Goal: Transaction & Acquisition: Purchase product/service

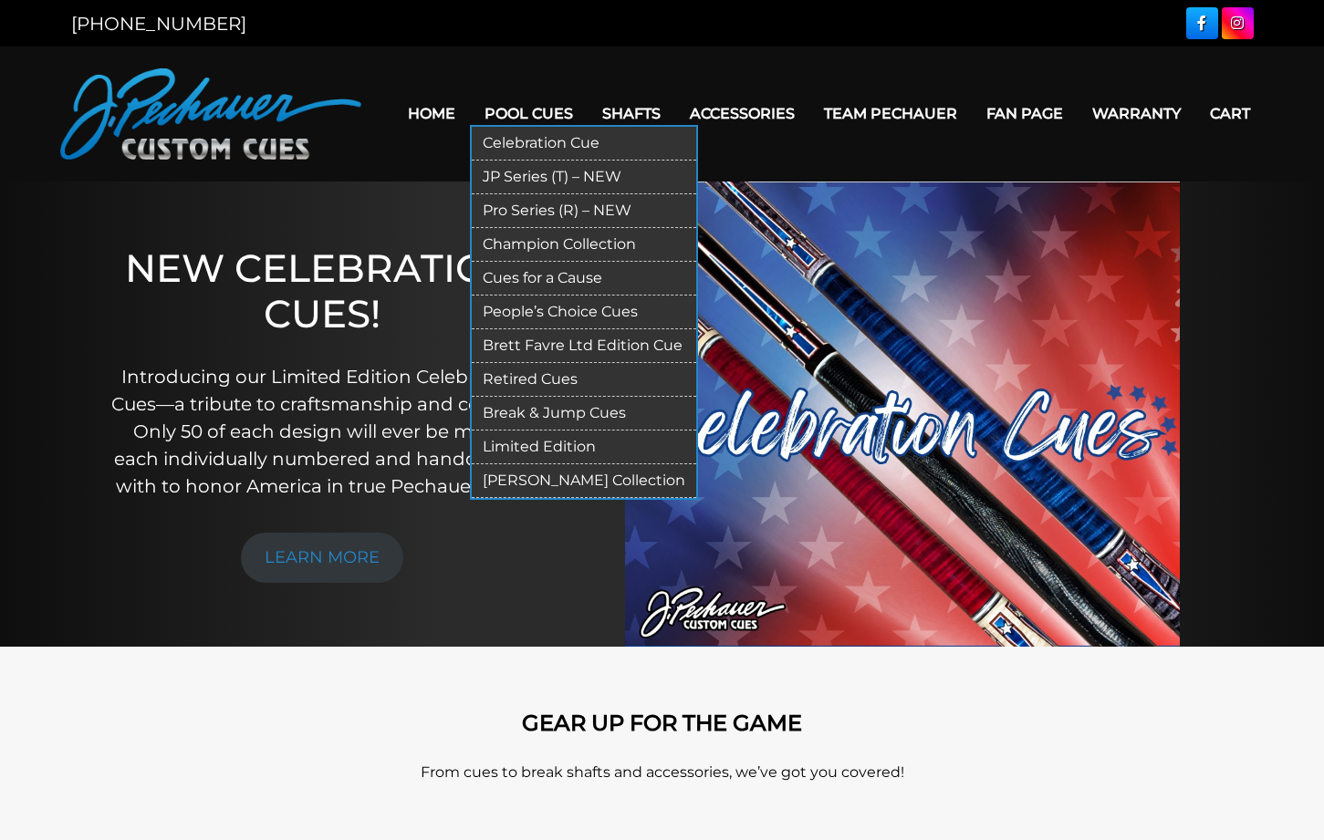
click at [503, 187] on link "JP Series (T) – NEW" at bounding box center [584, 178] width 224 height 34
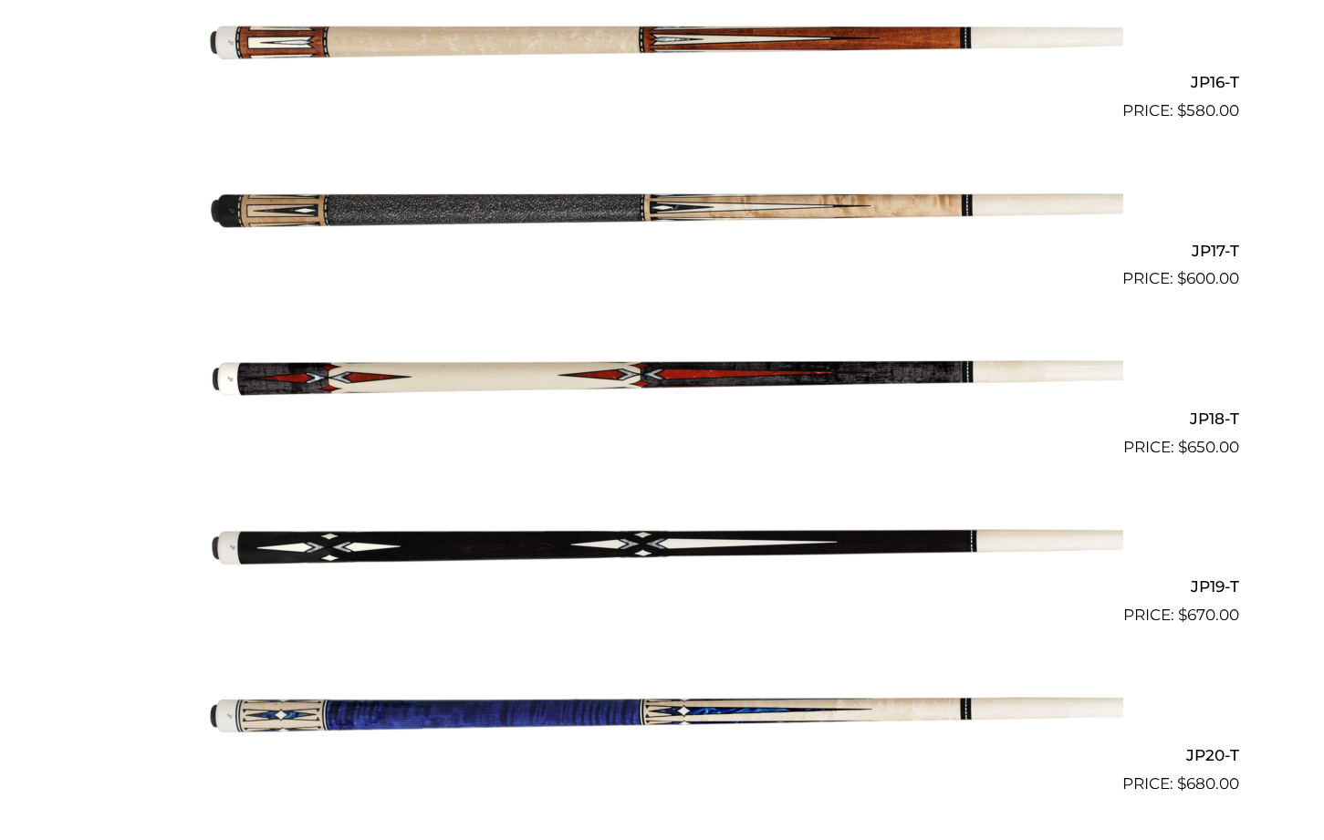
scroll to position [3257, 0]
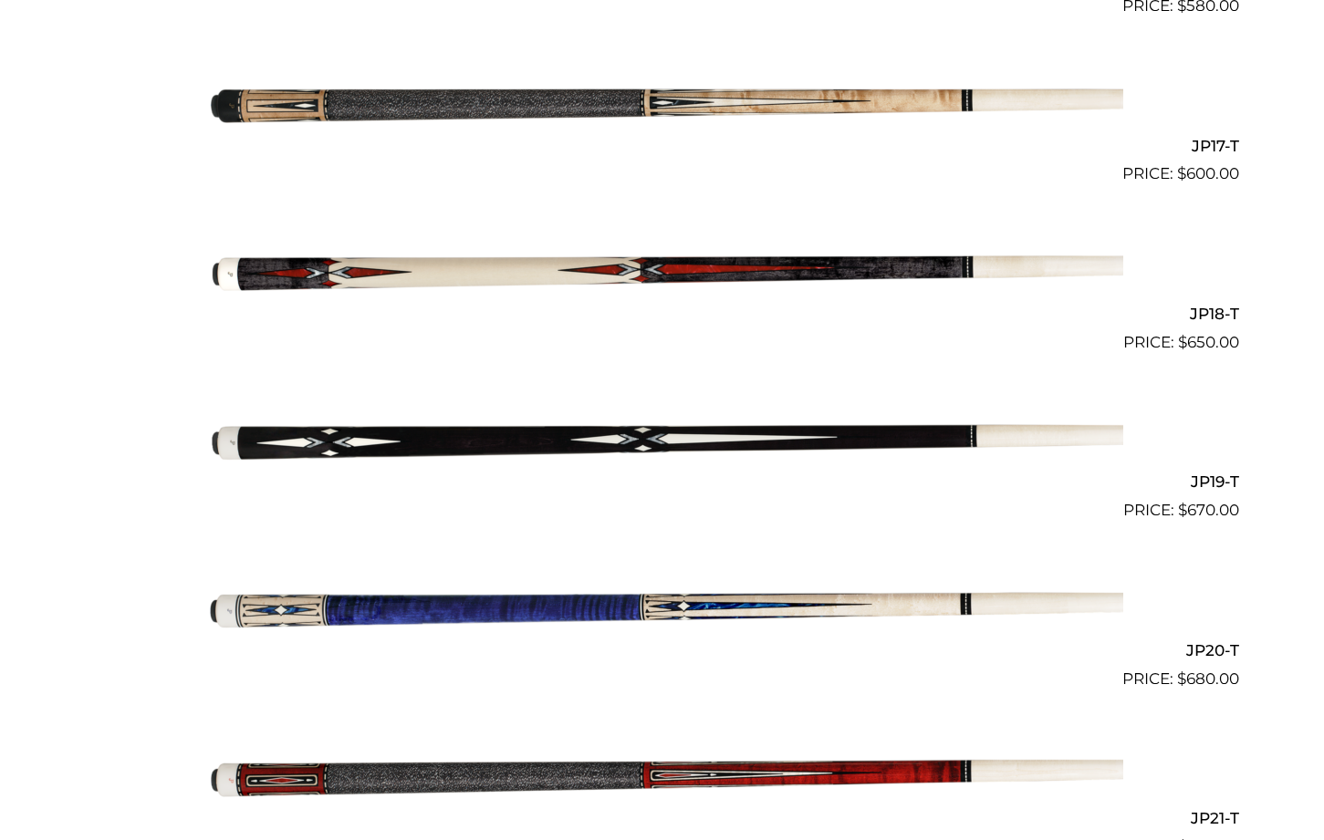
click at [480, 436] on img at bounding box center [662, 438] width 921 height 153
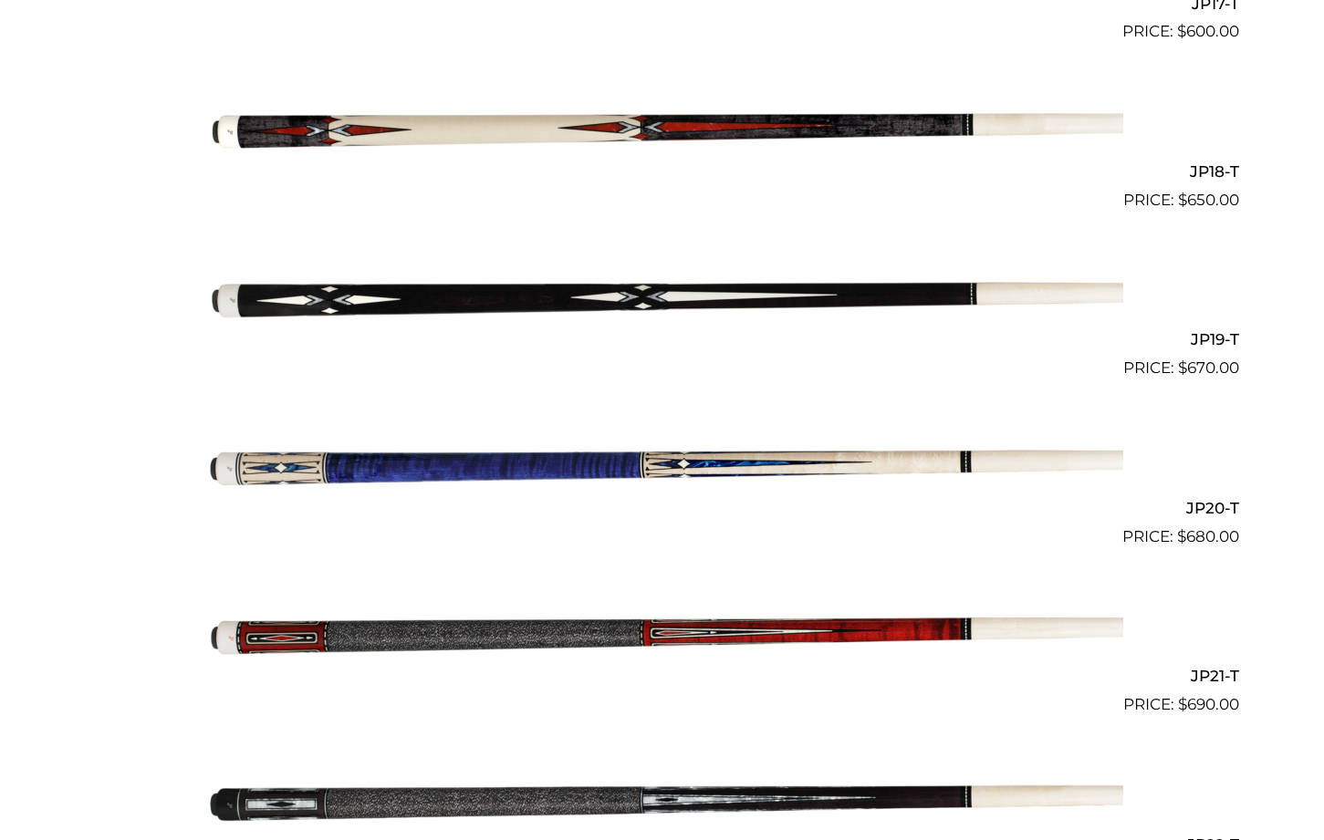
scroll to position [3350, 0]
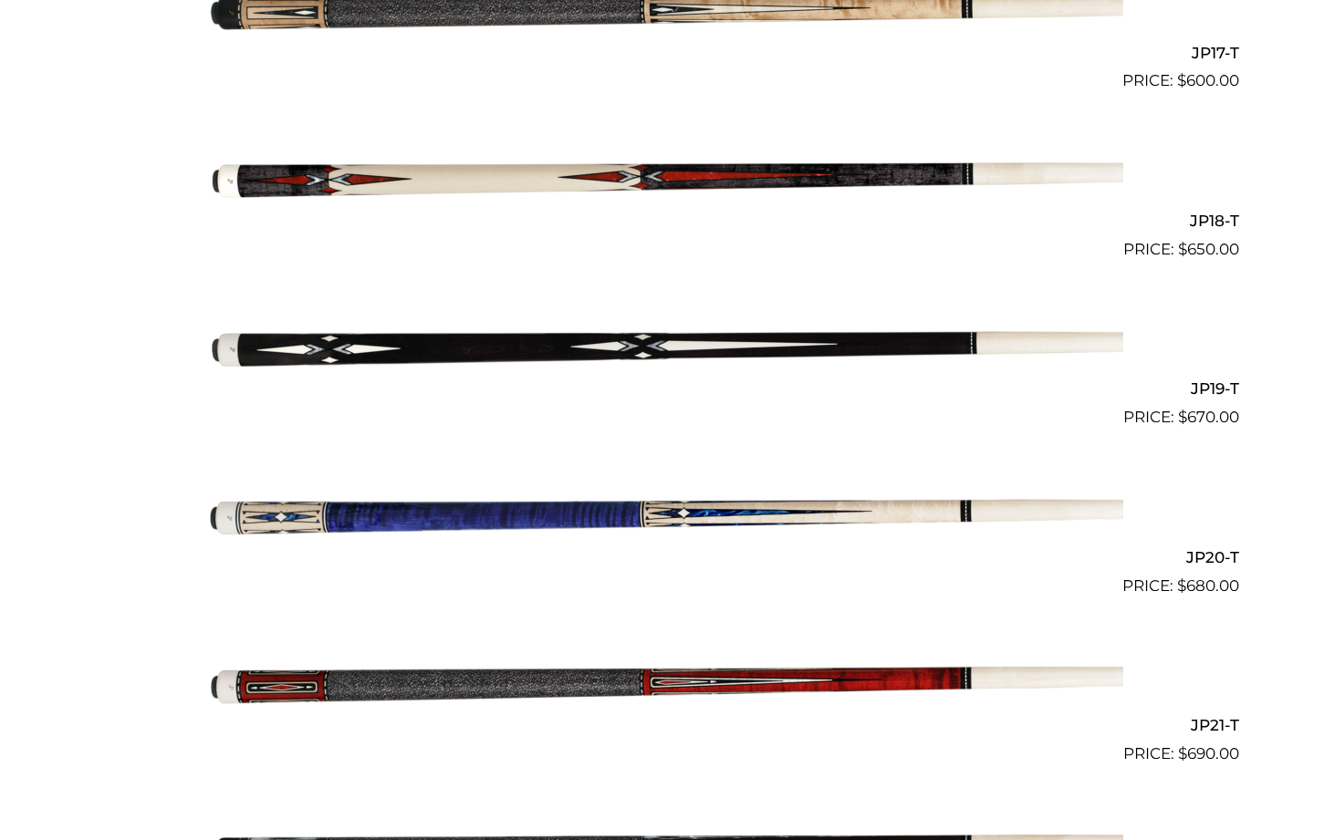
click at [484, 342] on img at bounding box center [662, 345] width 921 height 153
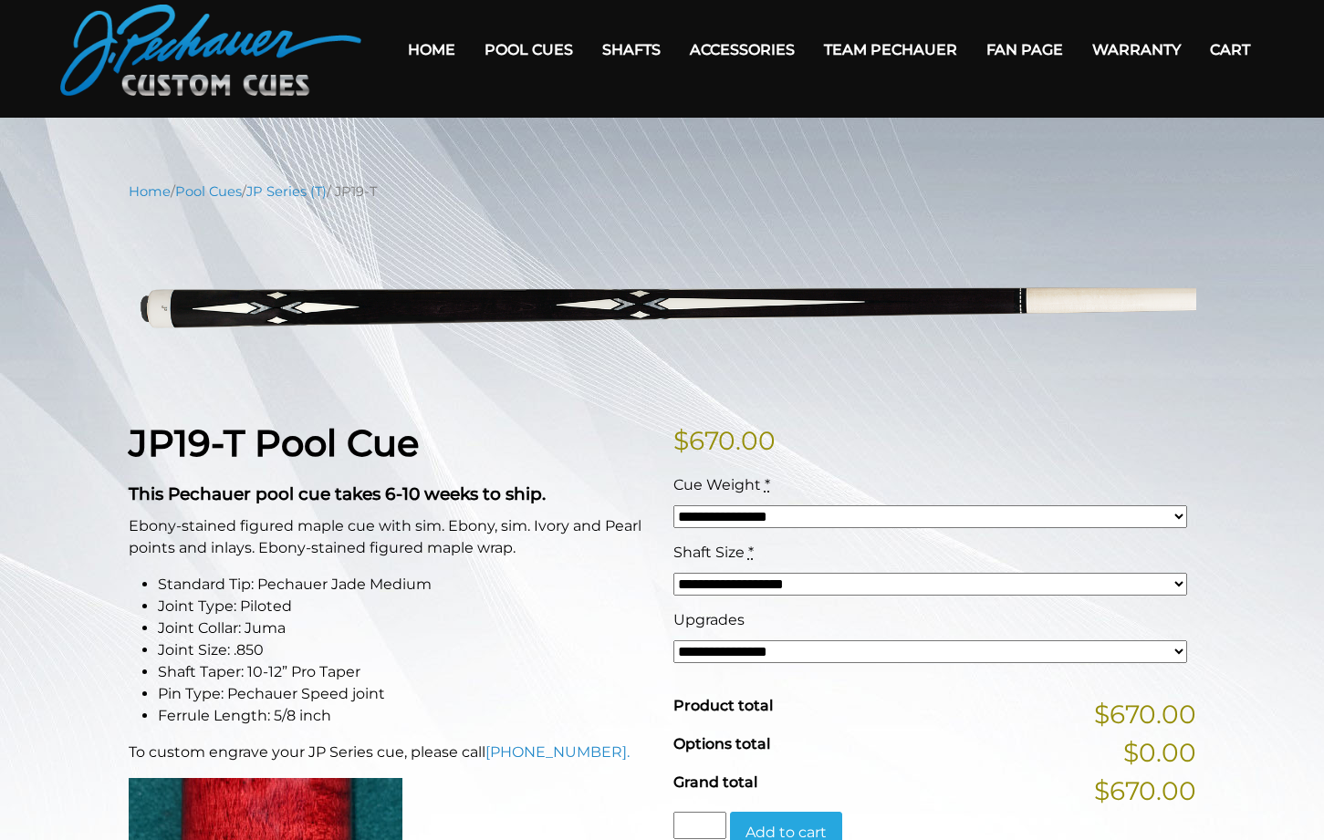
scroll to position [93, 0]
